Goal: Find specific page/section: Find specific page/section

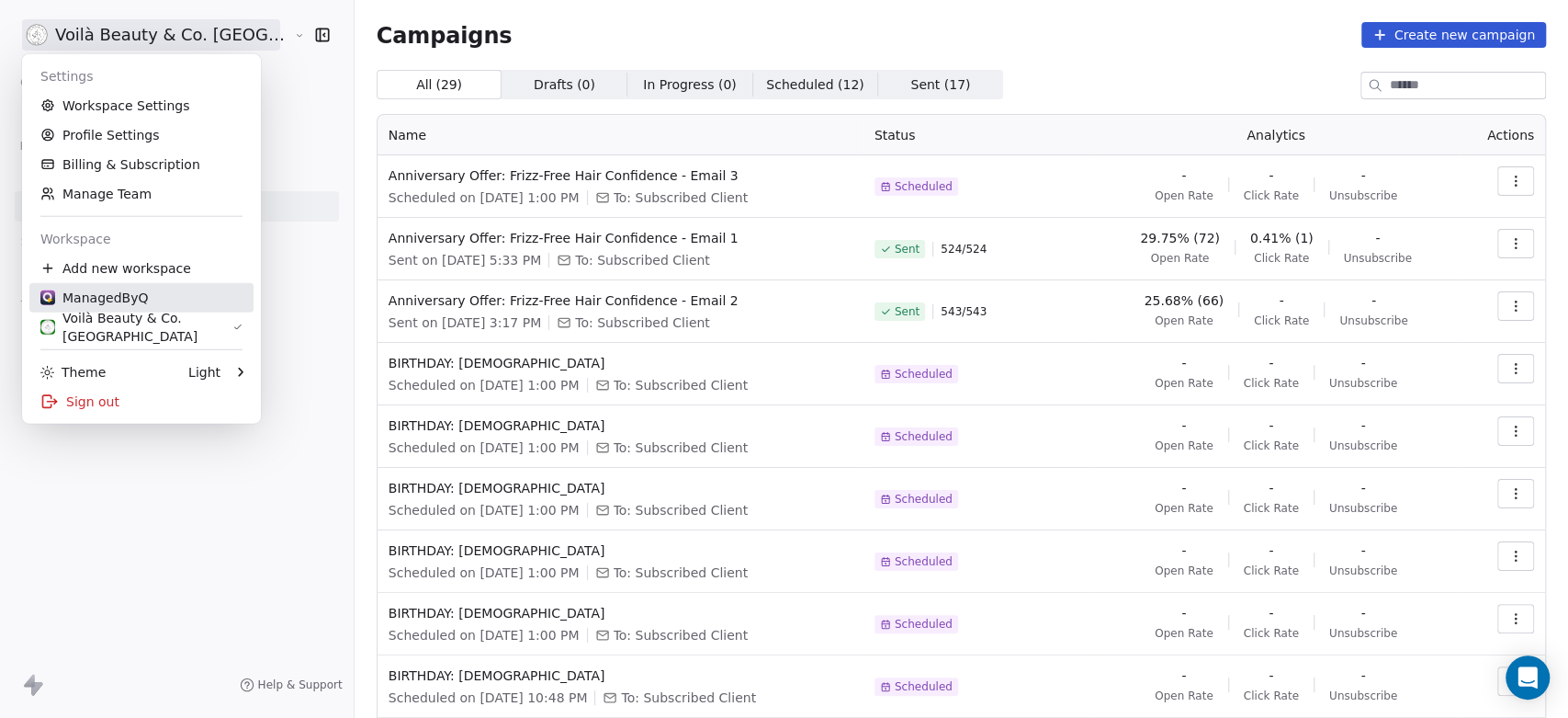
click at [114, 294] on div "ManagedByQ" at bounding box center [94, 298] width 108 height 18
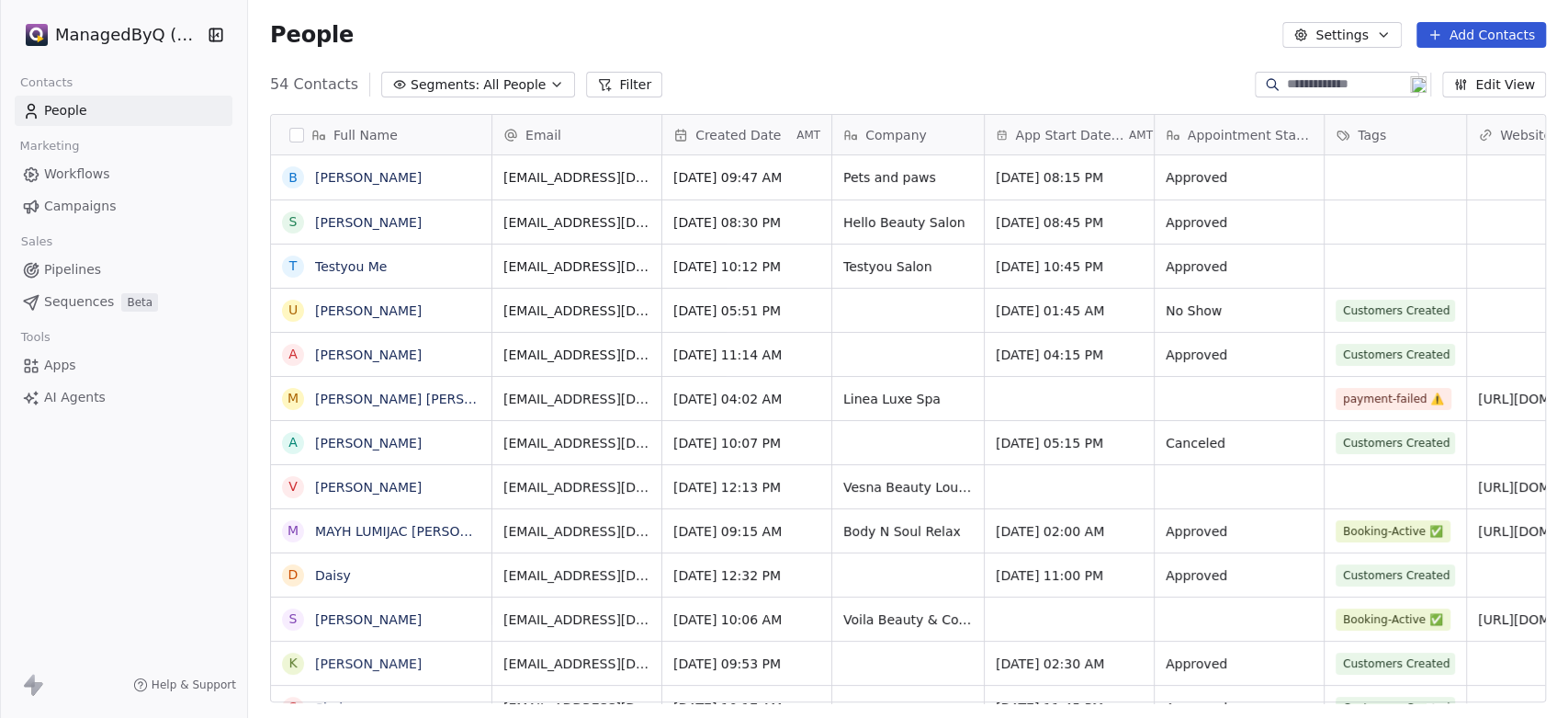
scroll to position [616, 1304]
click at [337, 351] on link "Alija" at bounding box center [368, 354] width 107 height 15
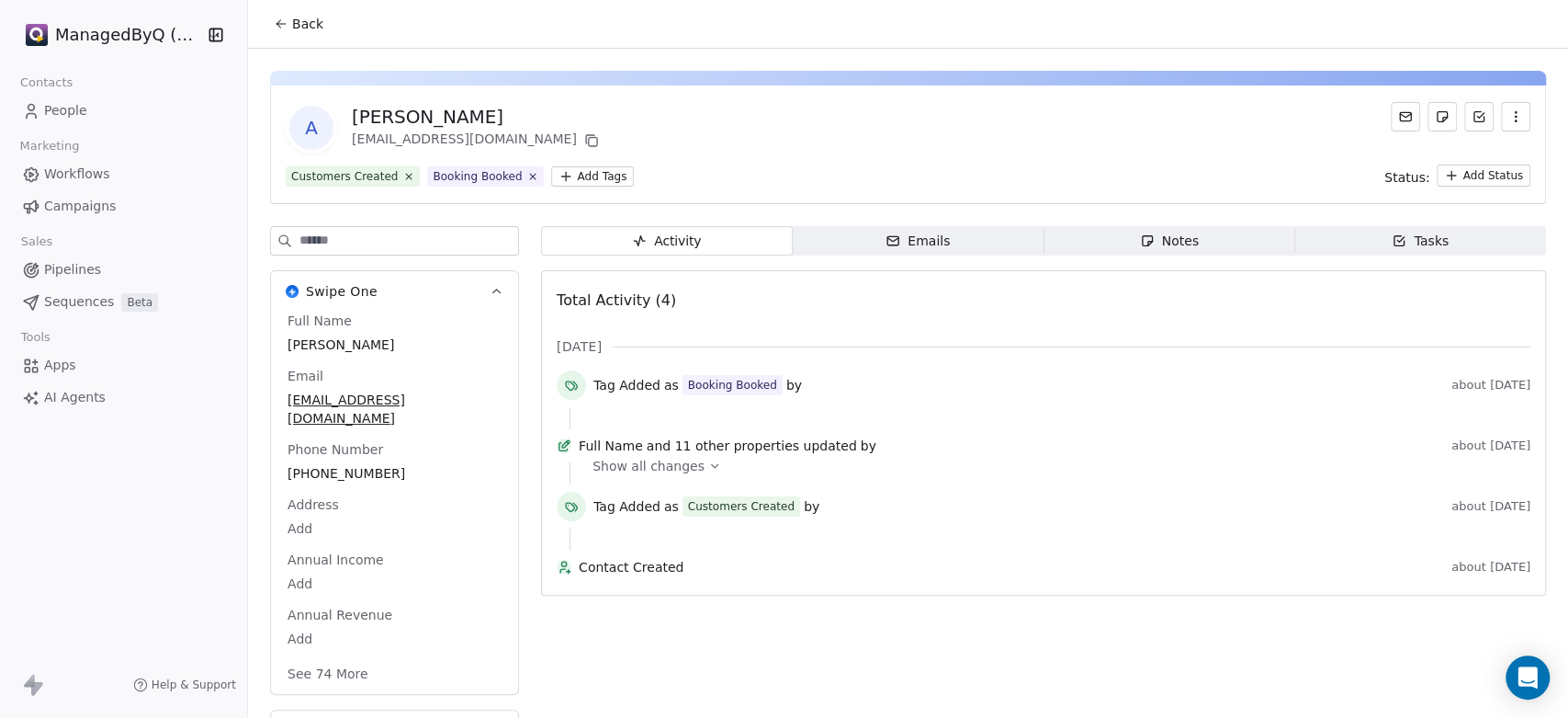
click at [68, 107] on span "People" at bounding box center [65, 110] width 43 height 19
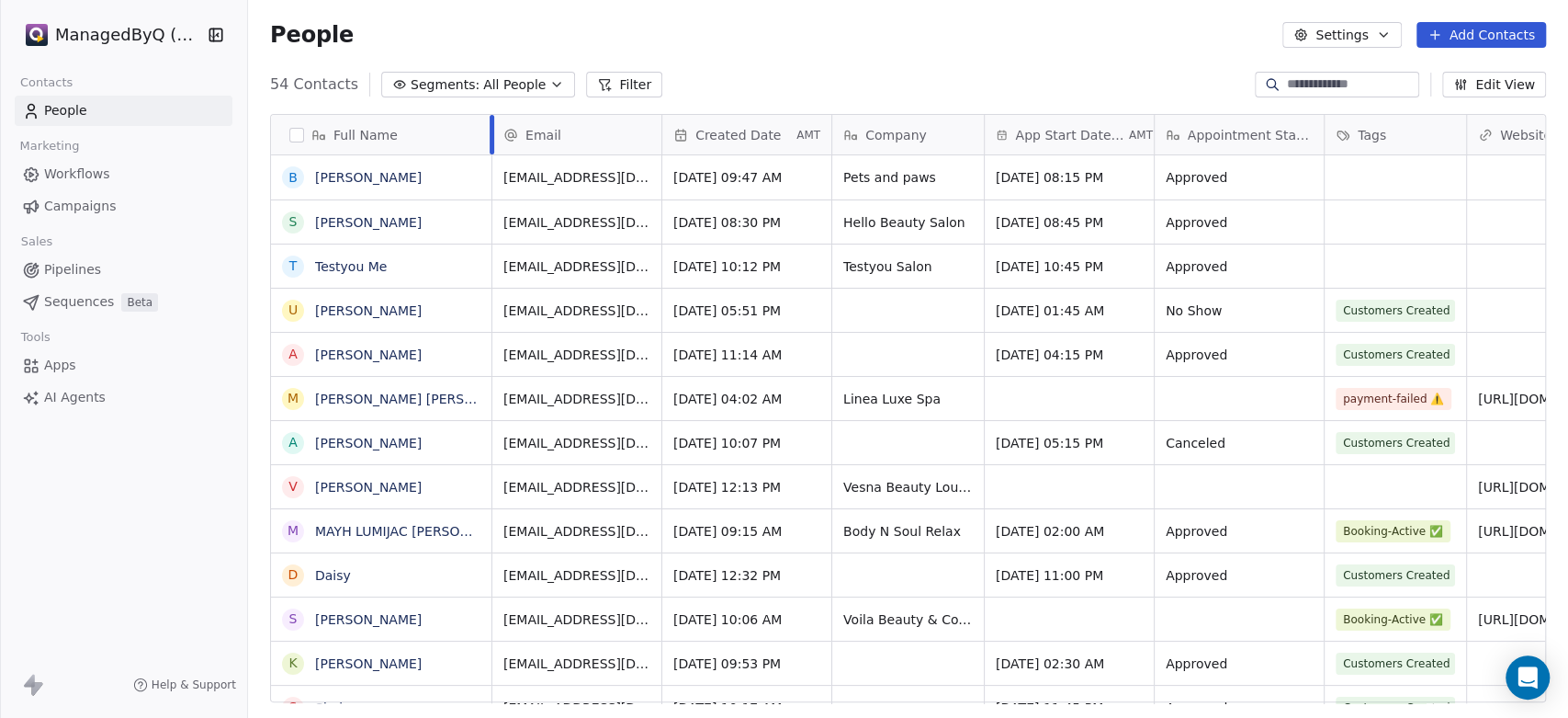
scroll to position [616, 1304]
